Goal: Task Accomplishment & Management: Complete application form

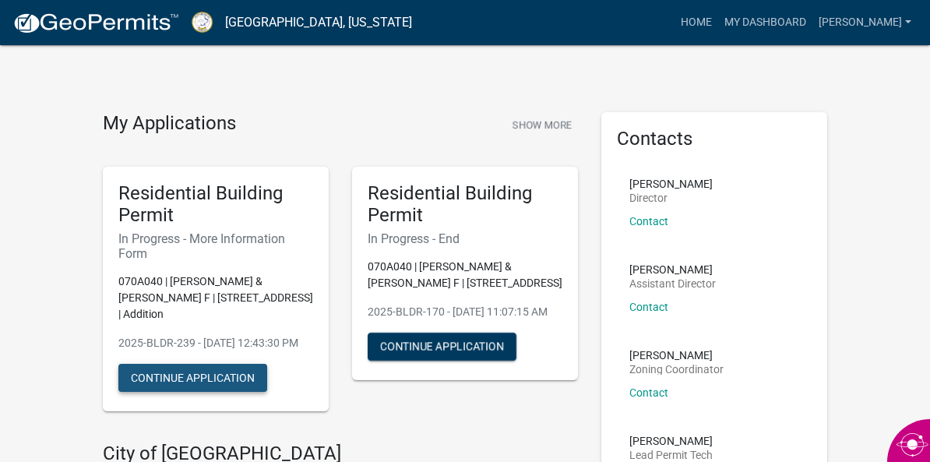
click at [234, 392] on button "Continue Application" at bounding box center [192, 378] width 149 height 28
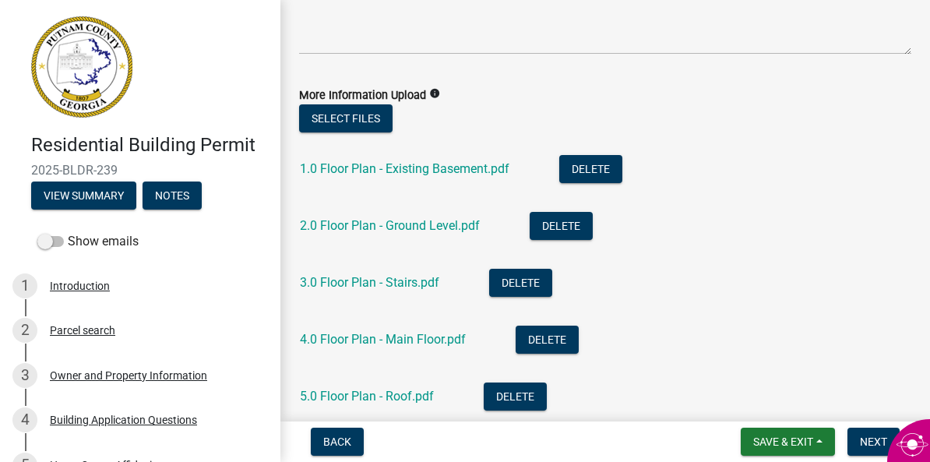
scroll to position [146, 0]
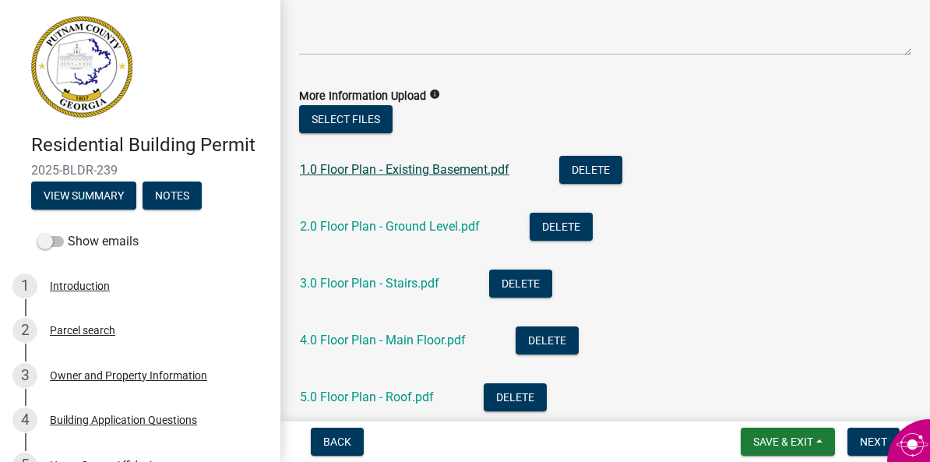
click at [425, 169] on link "1.0 Floor Plan - Existing Basement.pdf" at bounding box center [404, 169] width 209 height 15
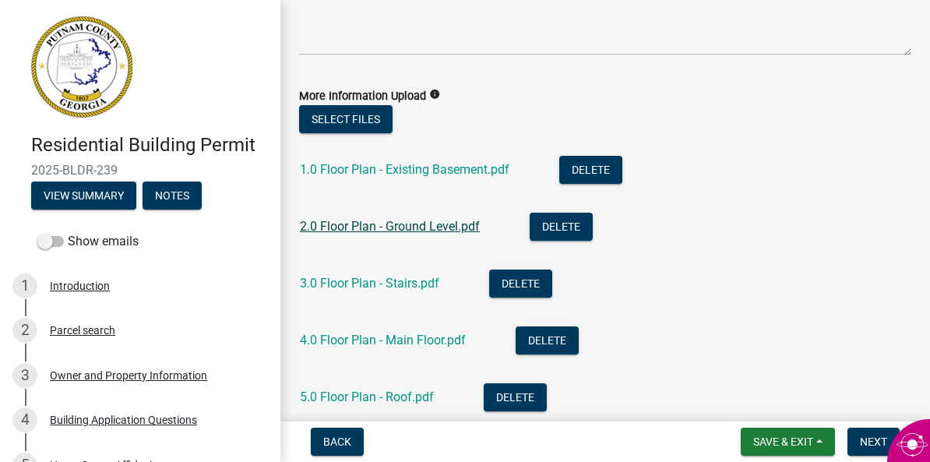
click at [427, 223] on link "2.0 Floor Plan - Ground Level.pdf" at bounding box center [390, 226] width 180 height 15
click at [418, 283] on link "3.0 Floor Plan - Stairs.pdf" at bounding box center [369, 283] width 139 height 15
click at [388, 339] on link "4.0 Floor Plan - Main Floor.pdf" at bounding box center [383, 339] width 166 height 15
click at [353, 392] on link "5.0 Floor Plan - Roof.pdf" at bounding box center [367, 396] width 134 height 15
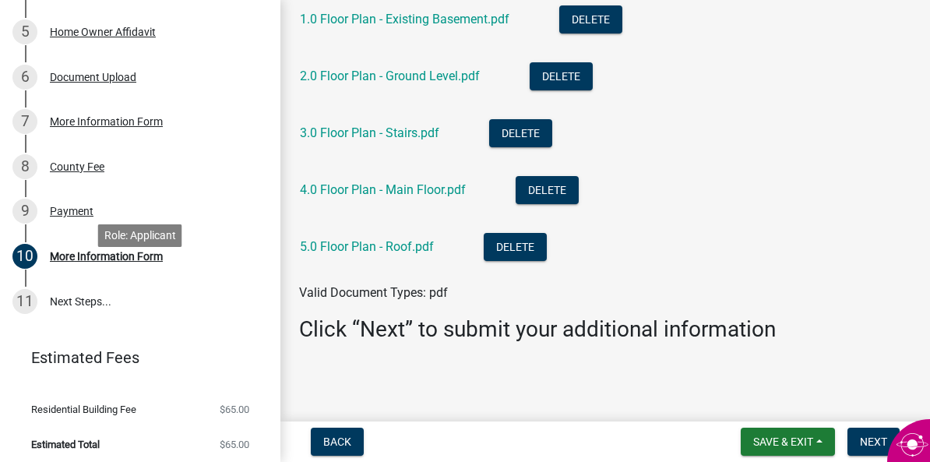
scroll to position [439, 0]
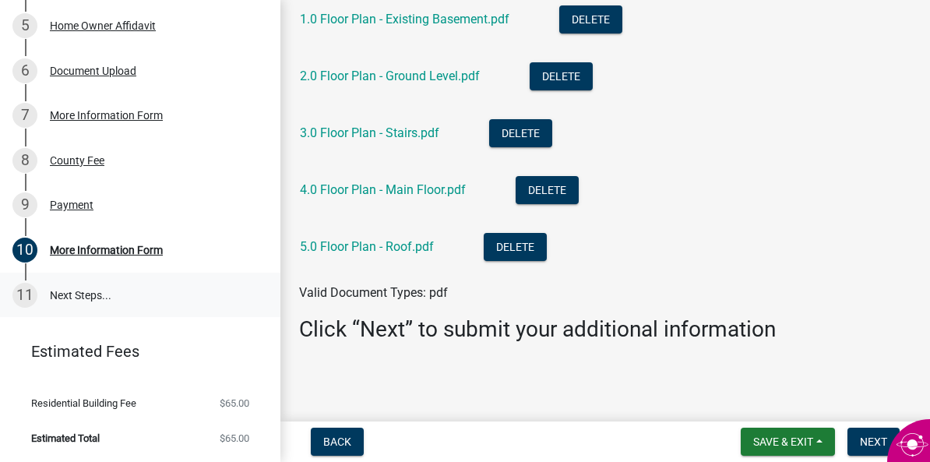
click at [99, 297] on link "11 Next Steps..." at bounding box center [140, 294] width 280 height 45
